Goal: Task Accomplishment & Management: Use online tool/utility

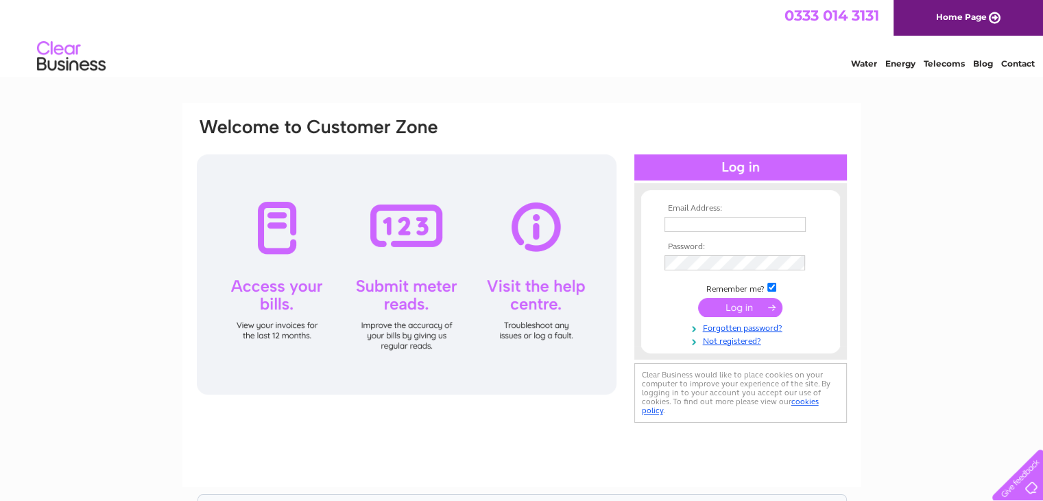
type input "rita@drysdaleapr.plus.com"
click at [719, 302] on input "submit" at bounding box center [740, 307] width 84 height 19
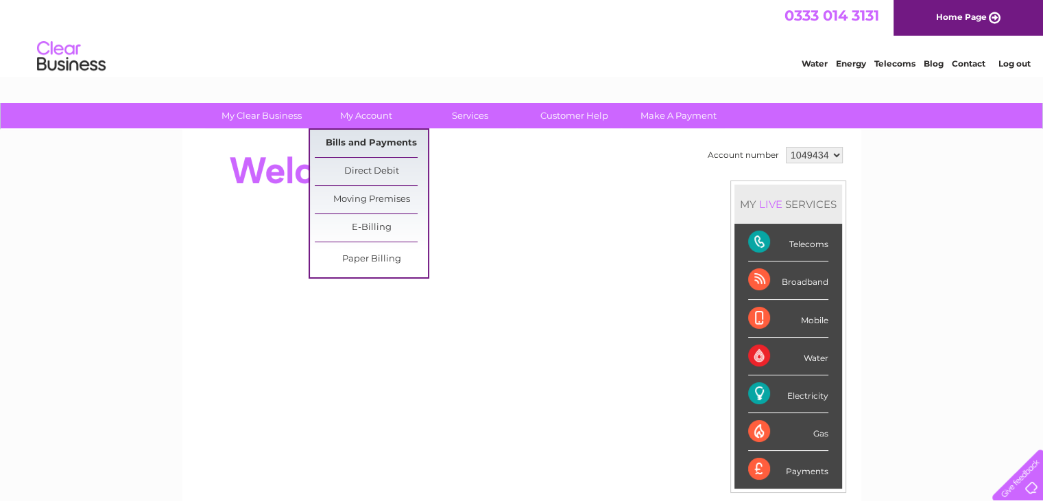
click at [372, 142] on link "Bills and Payments" at bounding box center [371, 143] width 113 height 27
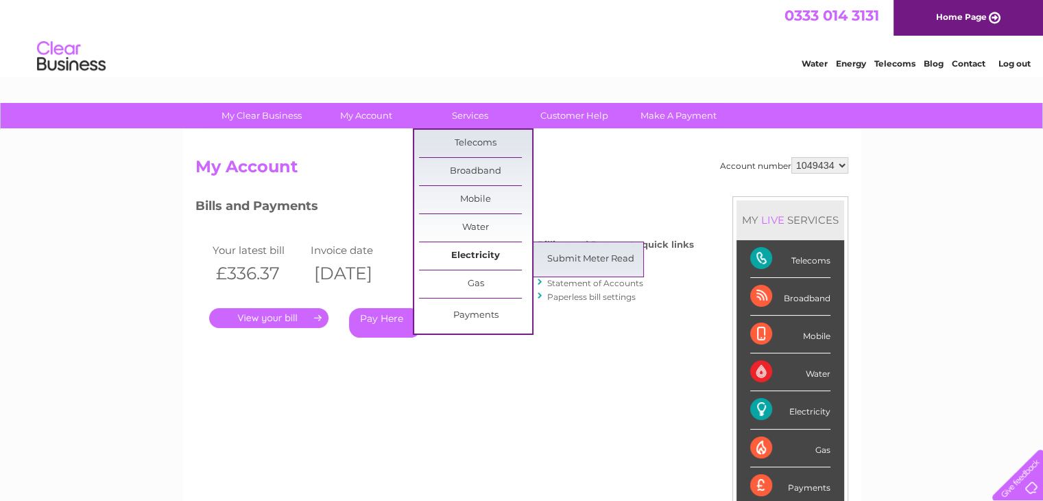
click at [451, 250] on link "Electricity" at bounding box center [475, 255] width 113 height 27
click at [553, 253] on link "Submit Meter Read" at bounding box center [590, 258] width 113 height 27
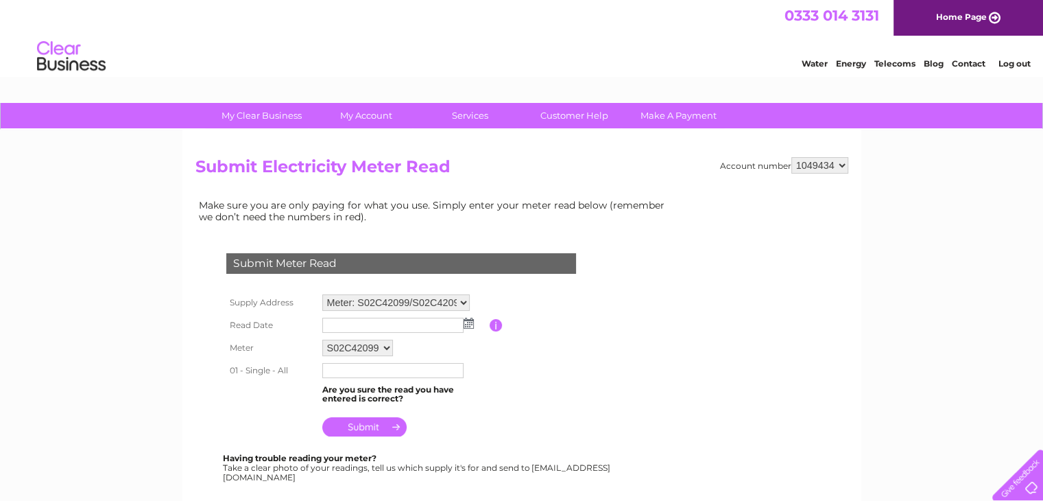
click at [466, 324] on img at bounding box center [469, 322] width 10 height 11
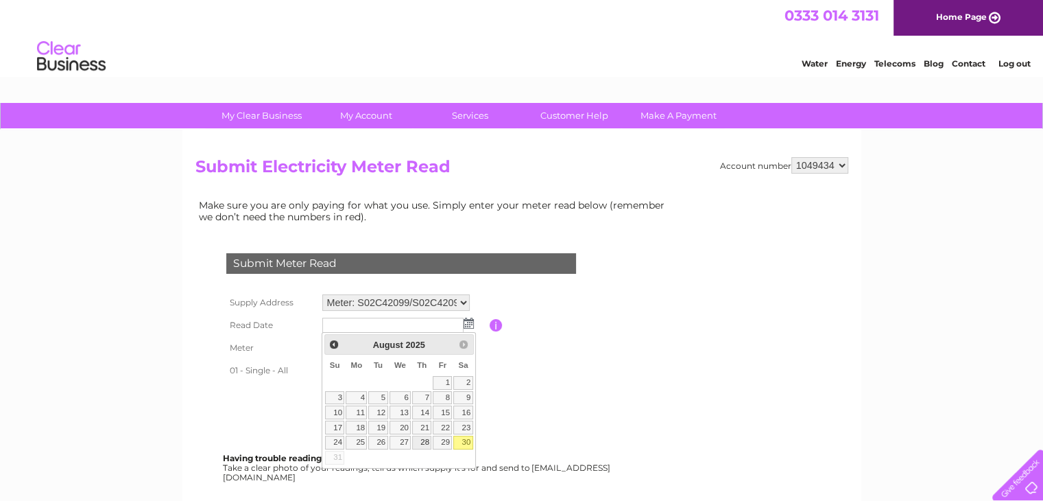
click at [425, 437] on link "28" at bounding box center [421, 442] width 19 height 14
type input "2025/08/28"
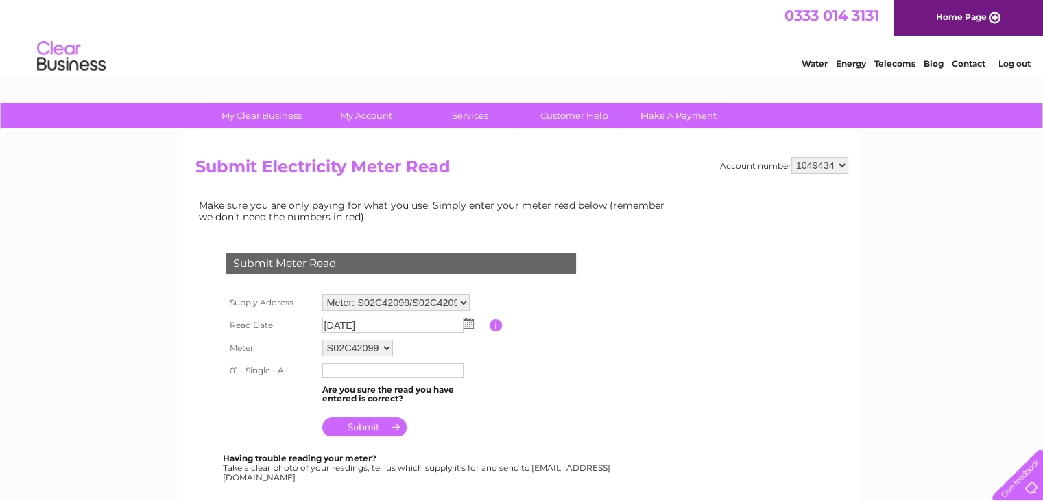
click at [381, 363] on input "text" at bounding box center [392, 370] width 141 height 15
type input "39728"
click at [368, 429] on input "submit" at bounding box center [364, 426] width 84 height 19
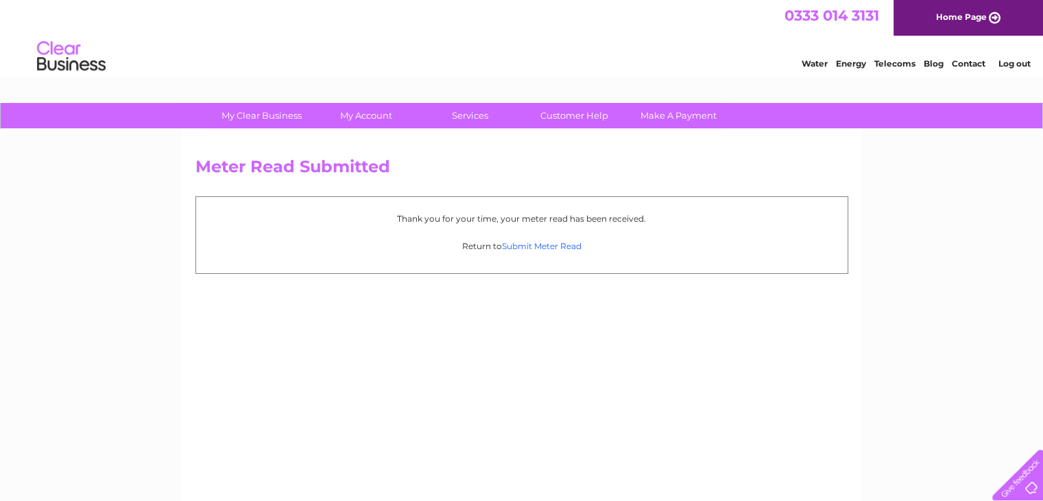
click at [523, 247] on link "Submit Meter Read" at bounding box center [542, 246] width 80 height 10
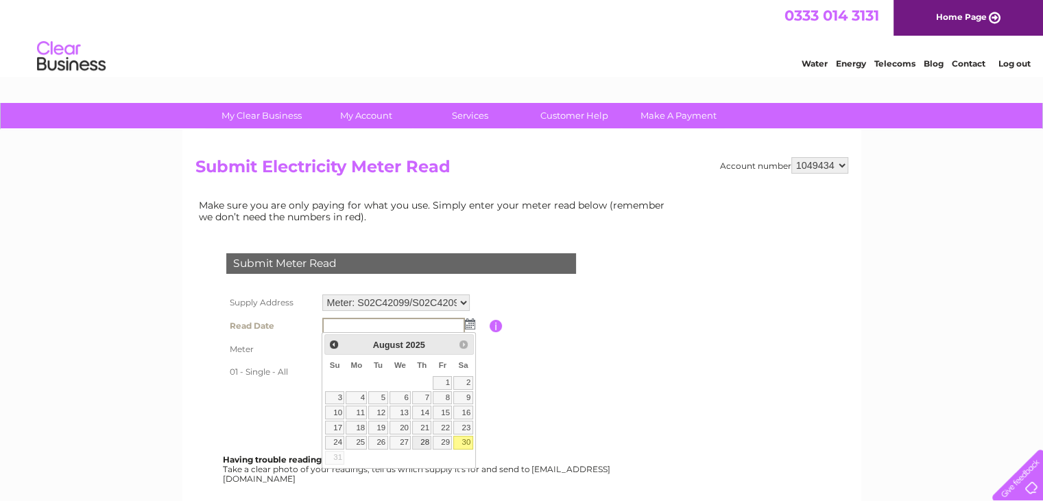
click at [426, 446] on link "28" at bounding box center [421, 442] width 19 height 14
type input "2025/08/28"
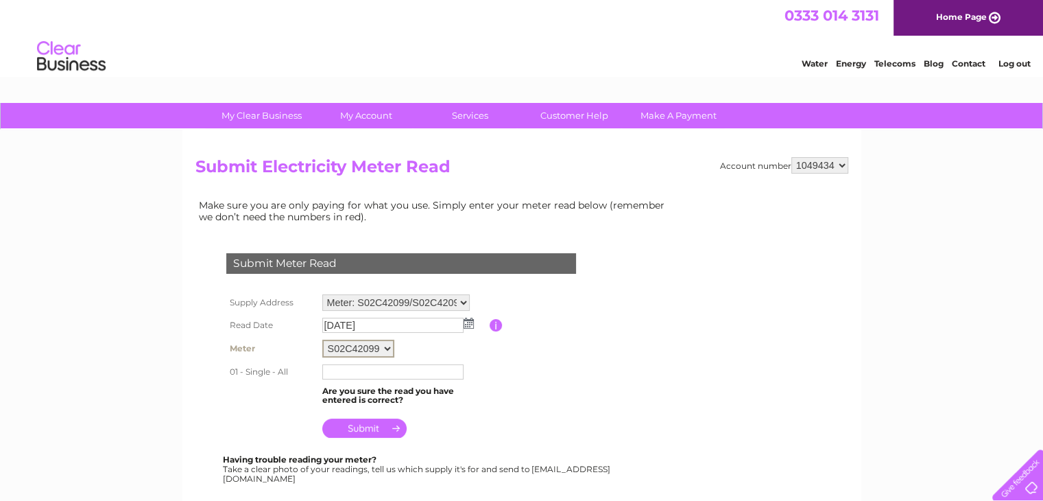
click at [388, 351] on select "S02C42099 S02C42095" at bounding box center [358, 348] width 72 height 18
select select "168668"
click at [322, 339] on select "S02C42099 S02C42095" at bounding box center [358, 348] width 72 height 18
click at [383, 373] on input "text" at bounding box center [392, 371] width 141 height 15
click at [469, 320] on img at bounding box center [469, 322] width 10 height 11
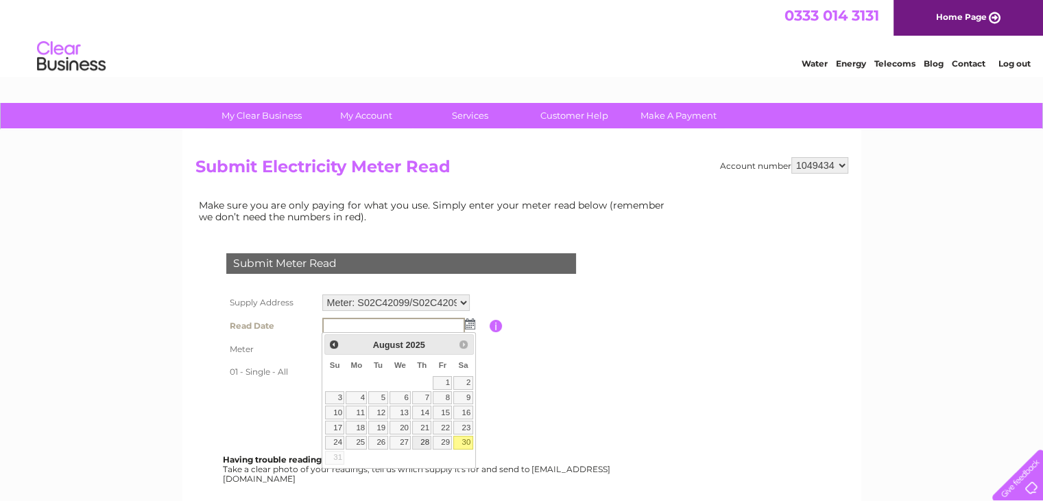
click at [429, 440] on link "28" at bounding box center [421, 442] width 19 height 14
type input "2025/08/28"
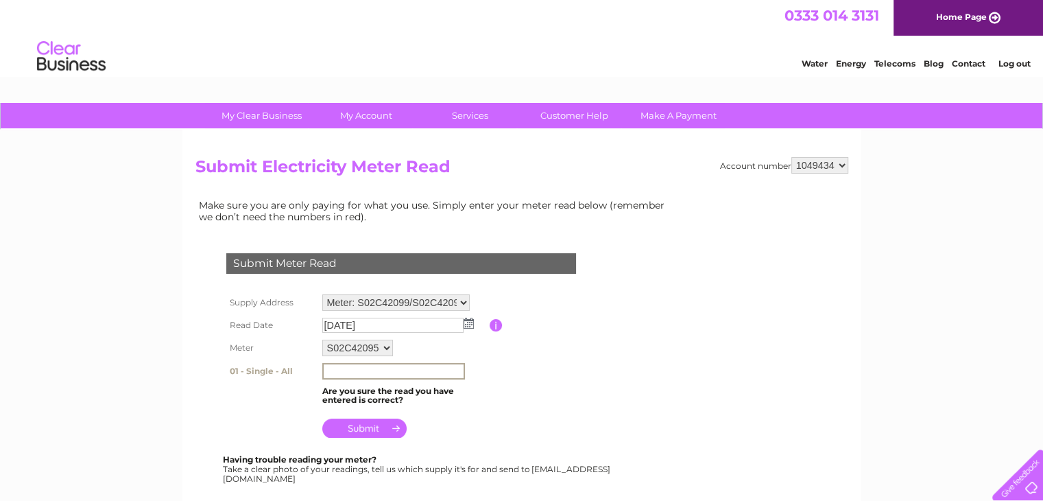
click at [381, 374] on input "text" at bounding box center [393, 371] width 143 height 16
type input "68951"
click at [371, 440] on div "Submit Meter Read Supply Address Meter: S02C42099/S02C42095 - Middle Drimmie Fa…" at bounding box center [403, 361] width 417 height 244
click at [370, 429] on input "submit" at bounding box center [364, 426] width 84 height 19
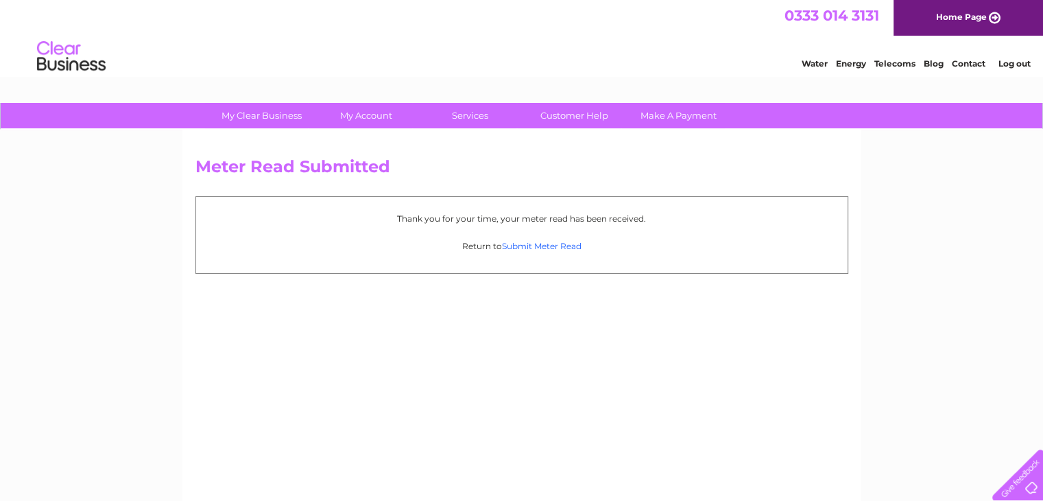
click at [533, 246] on link "Submit Meter Read" at bounding box center [542, 246] width 80 height 10
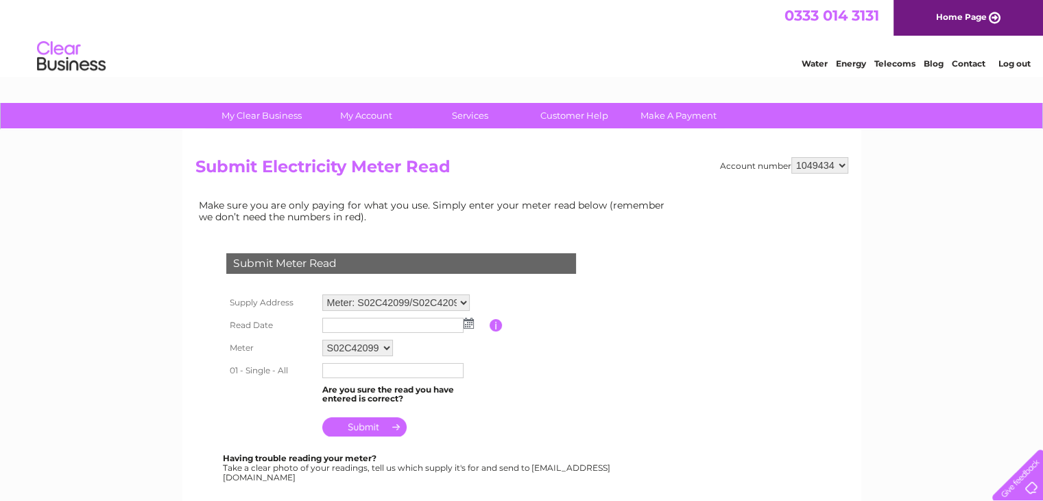
click at [464, 300] on select "Meter: S02C42099/S02C42095 - Middle Drimmie Farm Cottage, [PERSON_NAME], Blairg…" at bounding box center [395, 302] width 147 height 16
select select "131198"
click at [322, 294] on select "Meter: S02C42099/S02C42095 - Middle Drimmie Farm Cottage, [PERSON_NAME], Blairg…" at bounding box center [395, 303] width 147 height 18
click at [464, 325] on img at bounding box center [469, 322] width 10 height 11
click at [468, 325] on img at bounding box center [469, 322] width 10 height 11
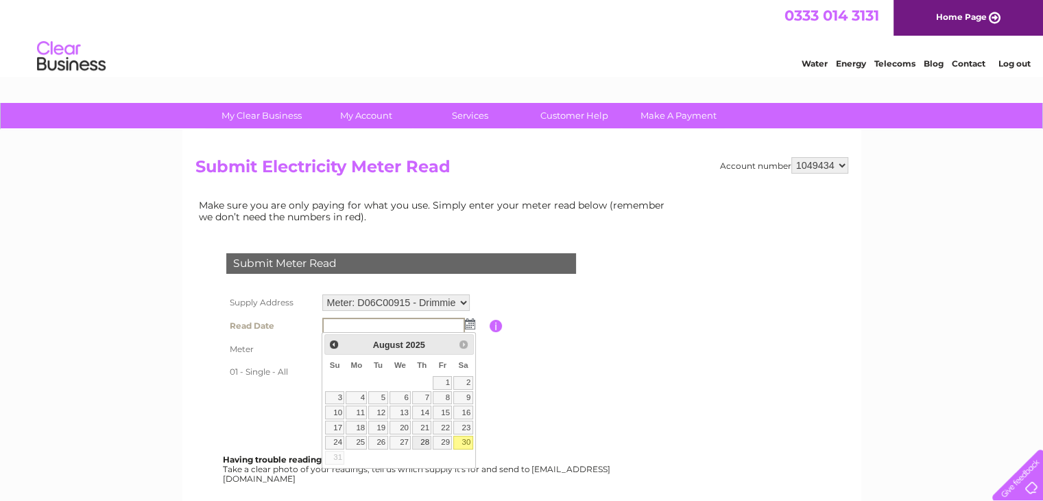
click at [427, 439] on link "28" at bounding box center [421, 442] width 19 height 14
type input "2025/08/28"
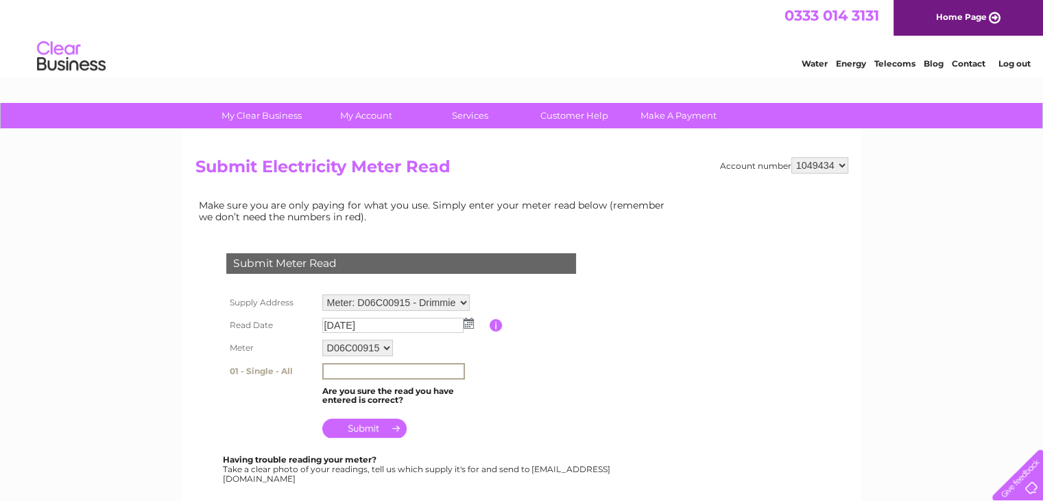
click at [358, 372] on input "text" at bounding box center [393, 371] width 143 height 16
type input "45675"
click at [374, 422] on input "submit" at bounding box center [364, 427] width 84 height 19
